Goal: Information Seeking & Learning: Learn about a topic

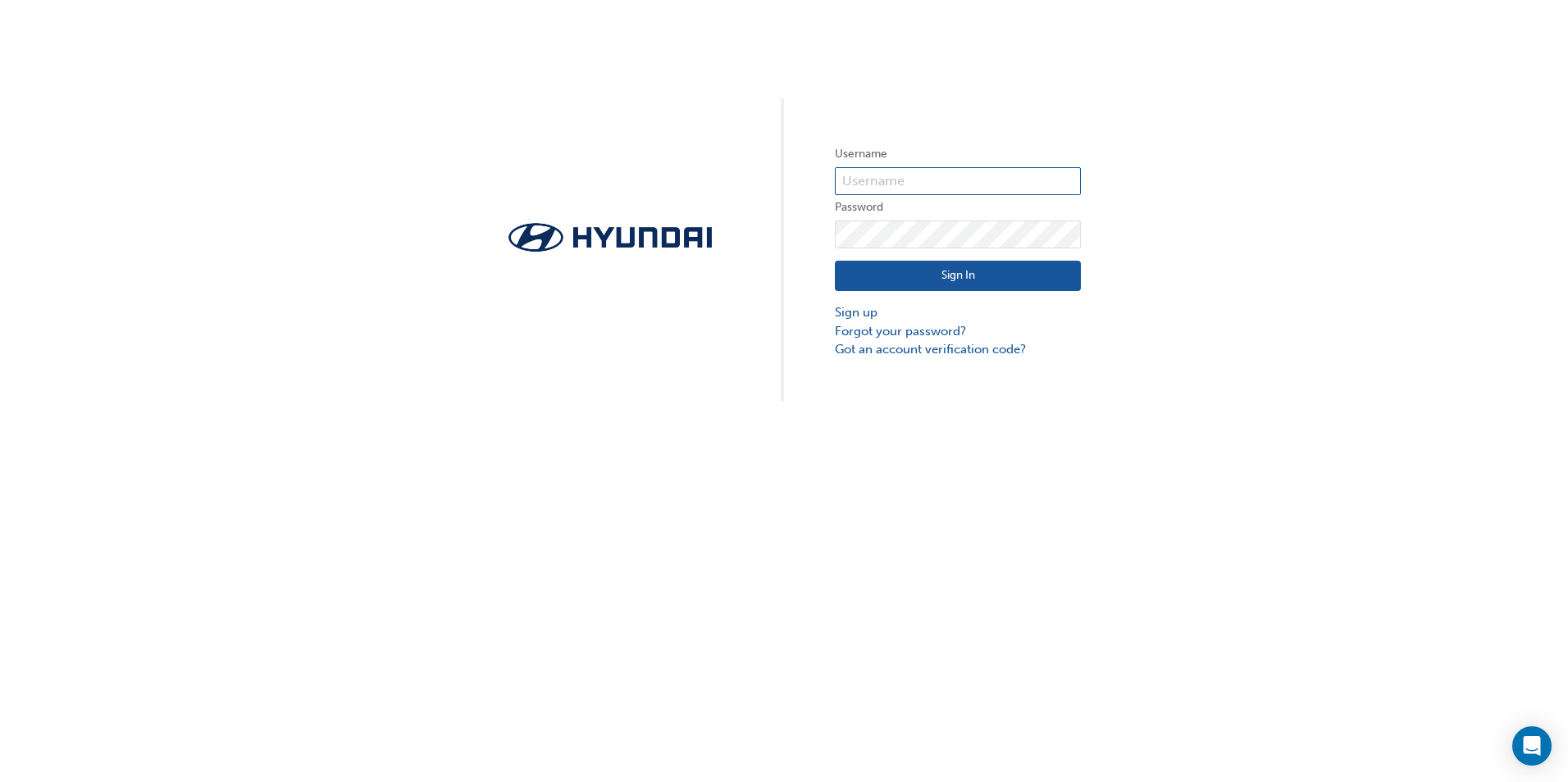
type input "31944"
click at [921, 273] on button "Sign In" at bounding box center [957, 277] width 246 height 31
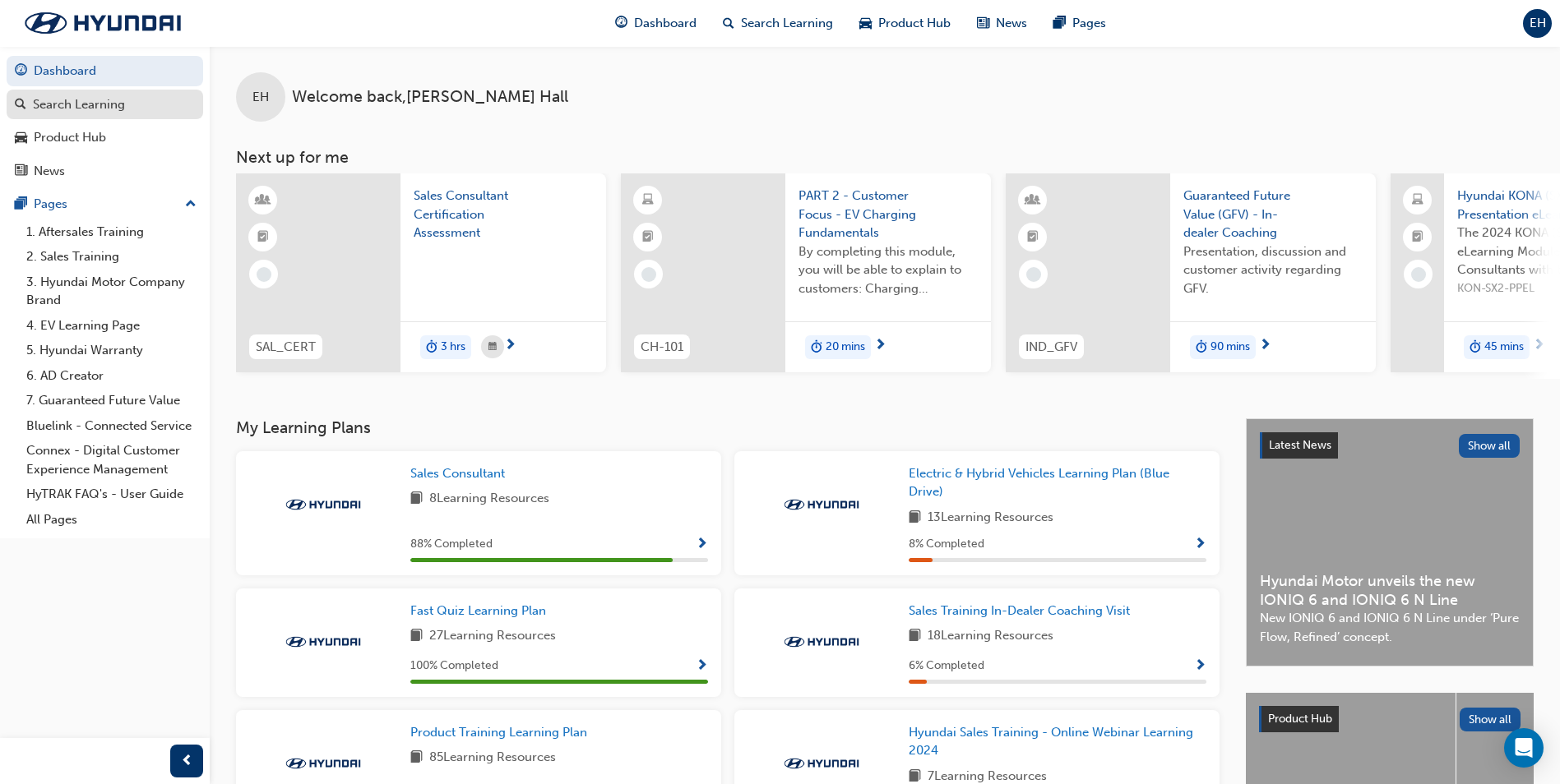
click at [120, 110] on div "Search Learning" at bounding box center [80, 104] width 92 height 18
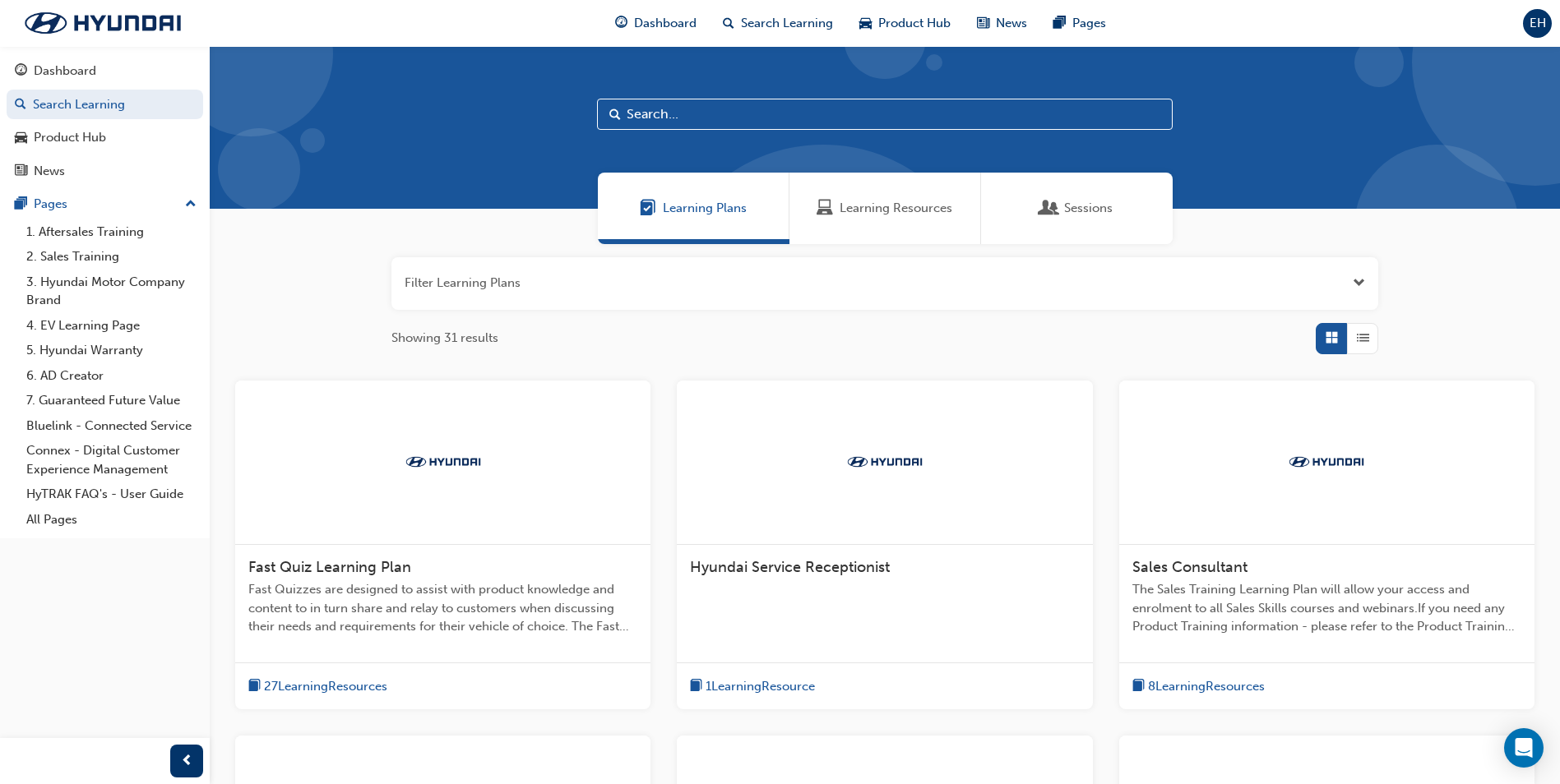
click at [485, 545] on div "Fast Quiz Learning Plan Fast Quizzes are designed to assist with product knowle…" at bounding box center [442, 604] width 415 height 117
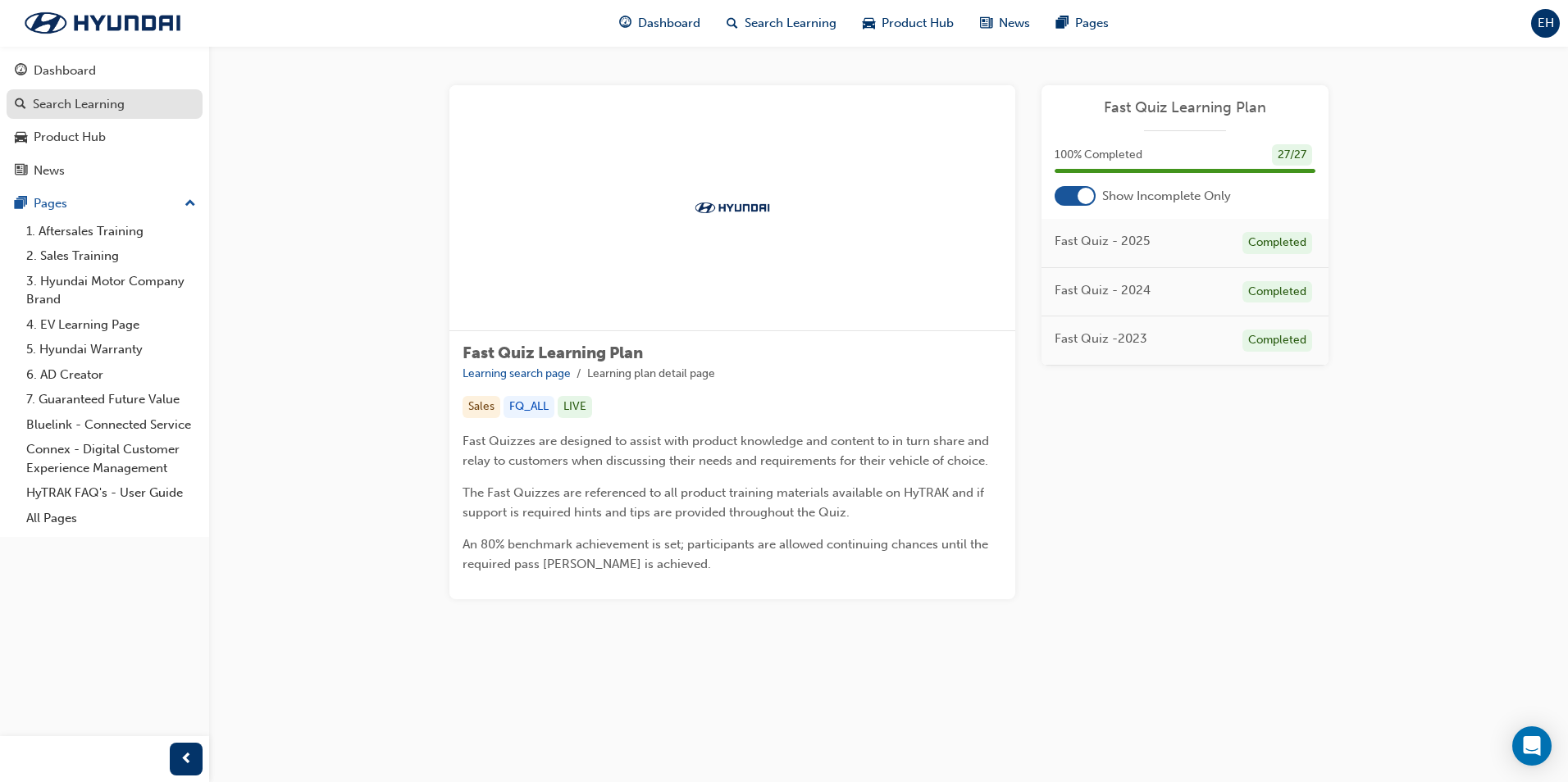
click at [105, 110] on div "Search Learning" at bounding box center [79, 104] width 92 height 18
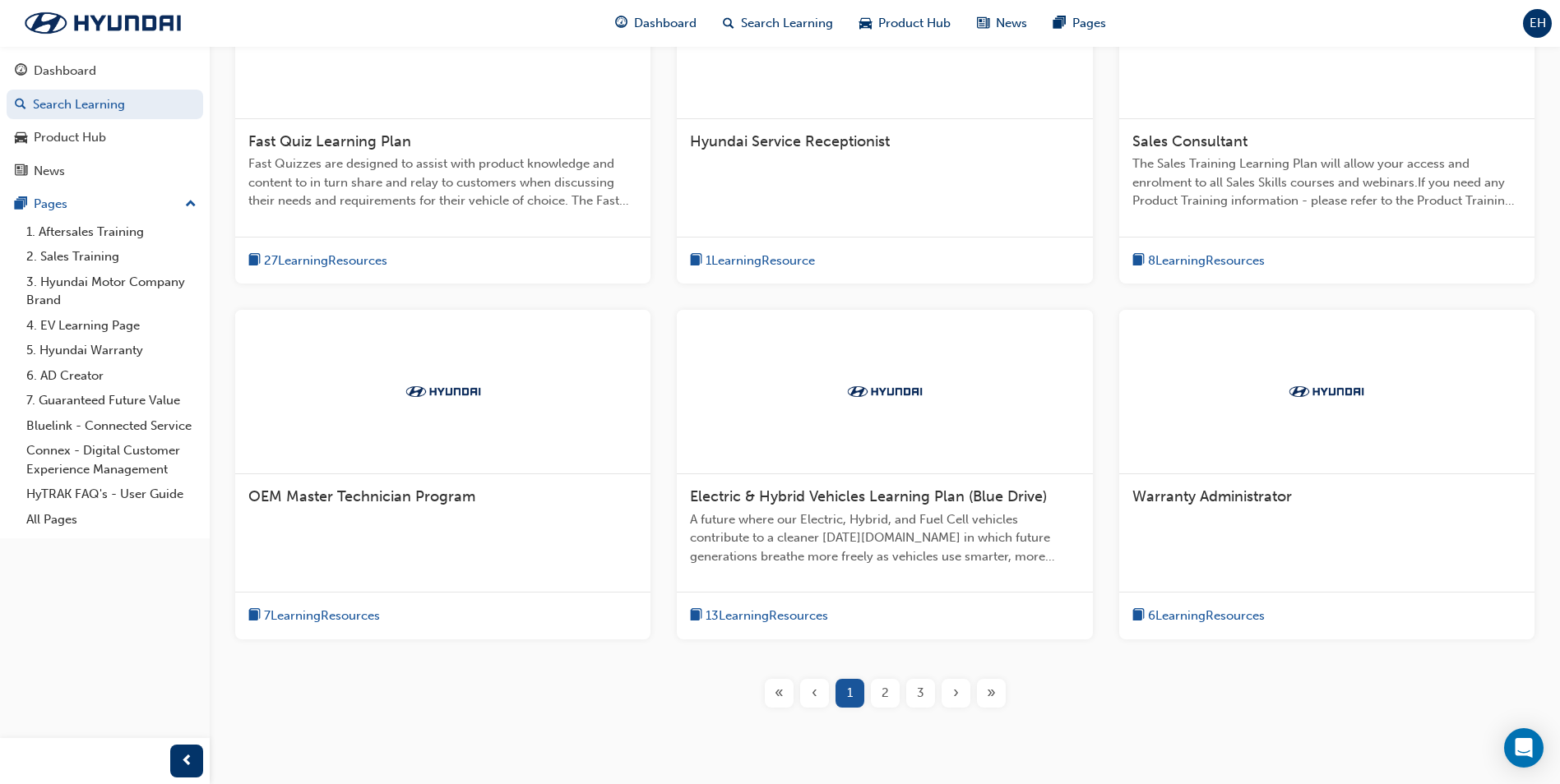
scroll to position [483, 0]
